Goal: Find specific fact: Find specific page/section

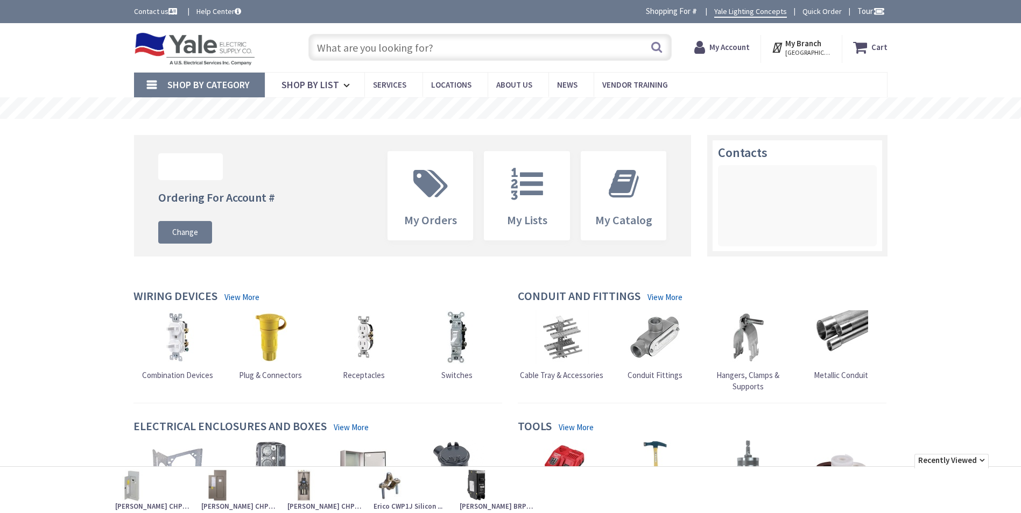
drag, startPoint x: 0, startPoint y: 0, endPoint x: 370, endPoint y: 46, distance: 373.2
click at [370, 46] on input "text" at bounding box center [489, 47] width 363 height 27
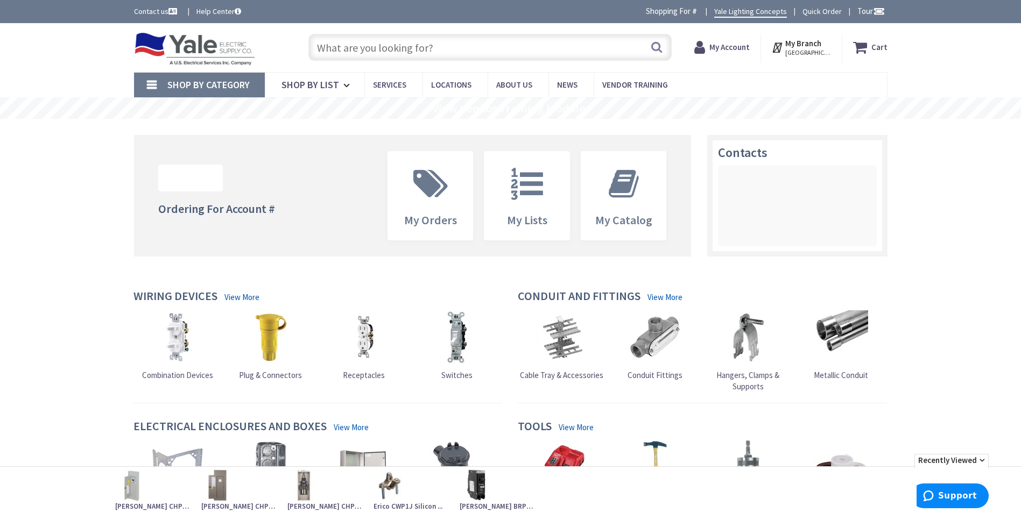
paste input "U1980-O-[PERSON_NAME]"
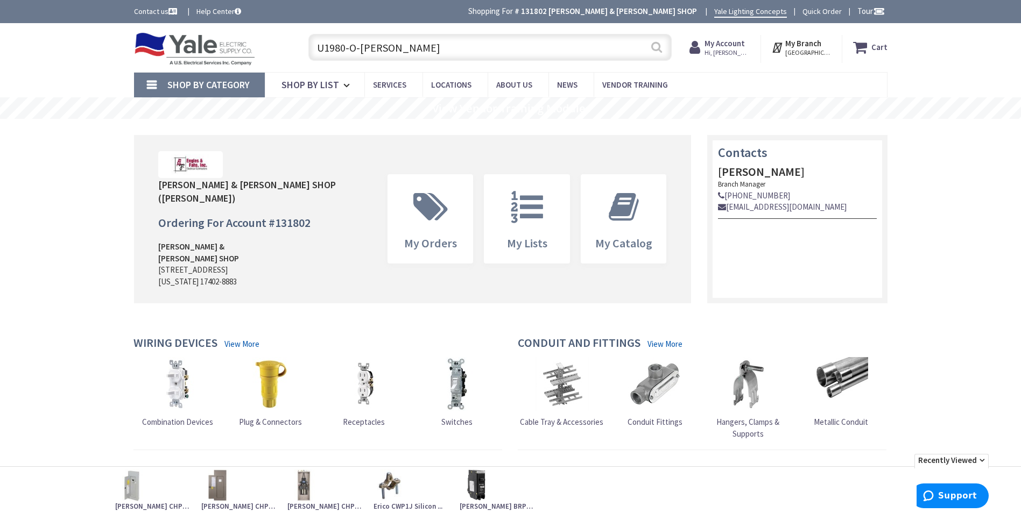
type input "U1980-O-[PERSON_NAME]"
click at [653, 44] on button "Search" at bounding box center [657, 47] width 14 height 24
